Goal: Contribute content

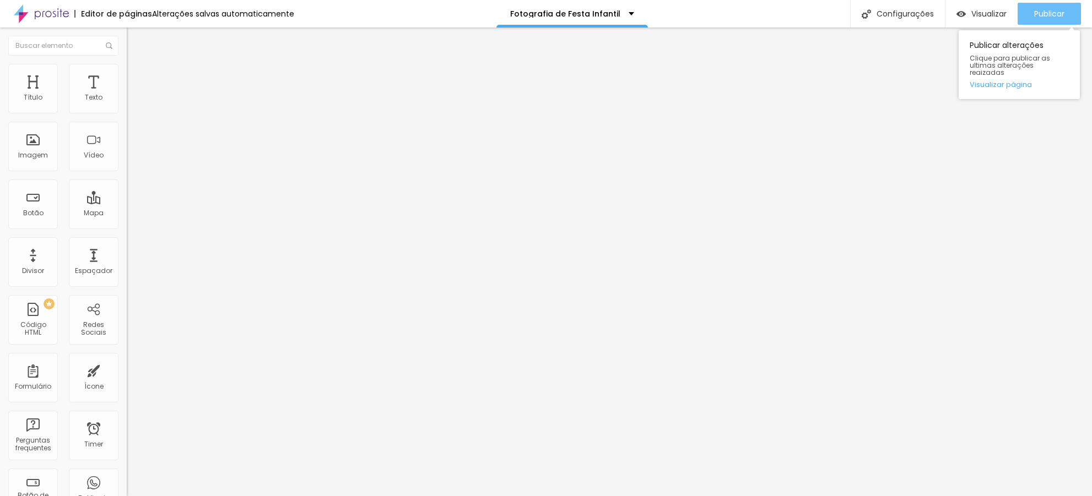
click at [1058, 9] on span "Publicar" at bounding box center [1049, 13] width 30 height 9
click at [971, 13] on span "Visualizar" at bounding box center [988, 13] width 35 height 9
click at [1055, 15] on span "Publicar" at bounding box center [1049, 13] width 30 height 9
click at [1039, 15] on span "Publicar" at bounding box center [1049, 13] width 30 height 9
click at [1032, 12] on button "Publicar" at bounding box center [1048, 14] width 63 height 22
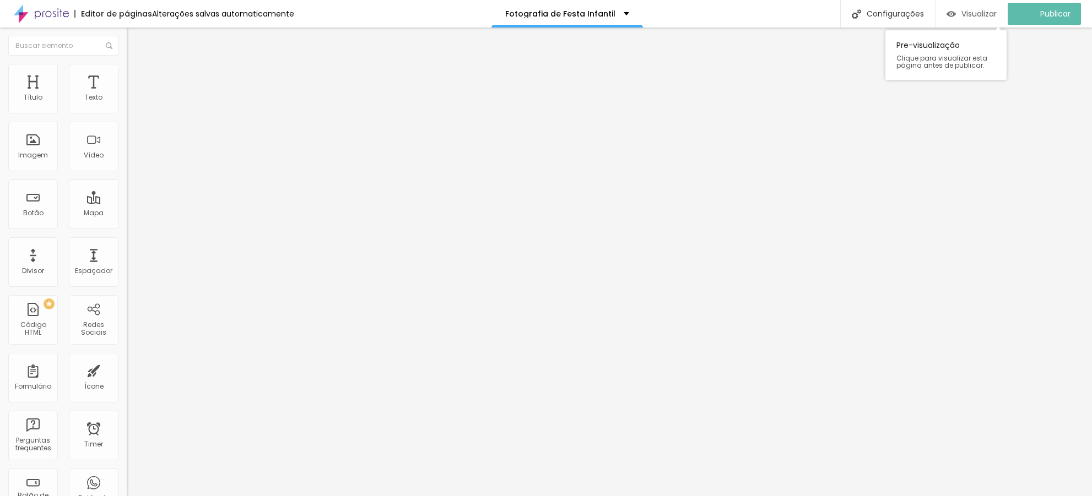
click at [977, 16] on span "Visualizar" at bounding box center [978, 13] width 35 height 9
